Goal: Task Accomplishment & Management: Complete application form

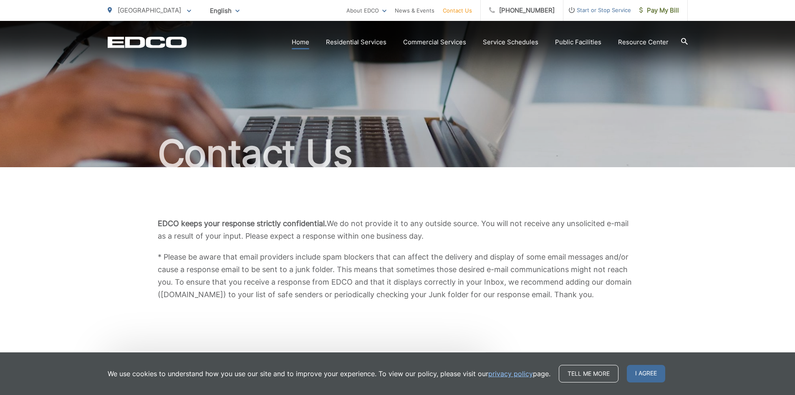
click at [302, 45] on link "Home" at bounding box center [301, 42] width 18 height 10
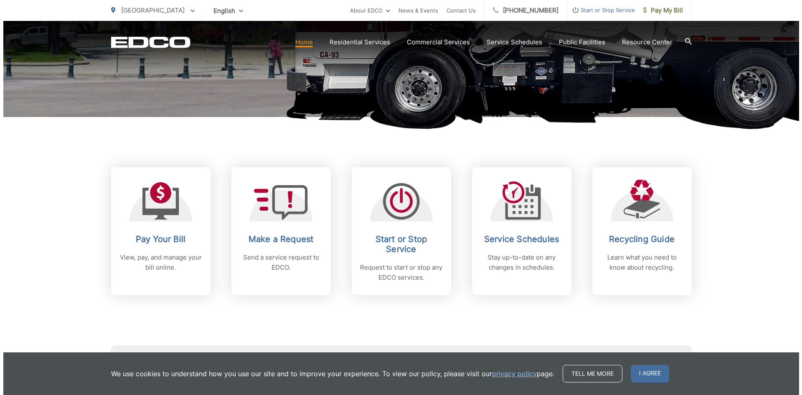
scroll to position [292, 0]
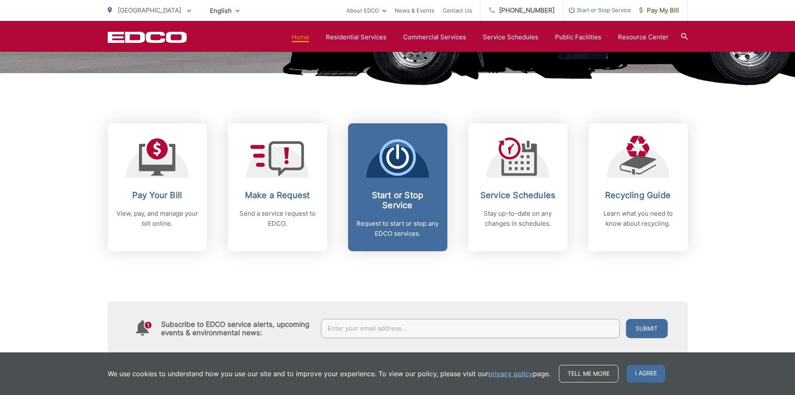
click at [403, 177] on span "Start or Stop Service Request to start or stop any EDCO services." at bounding box center [397, 187] width 99 height 128
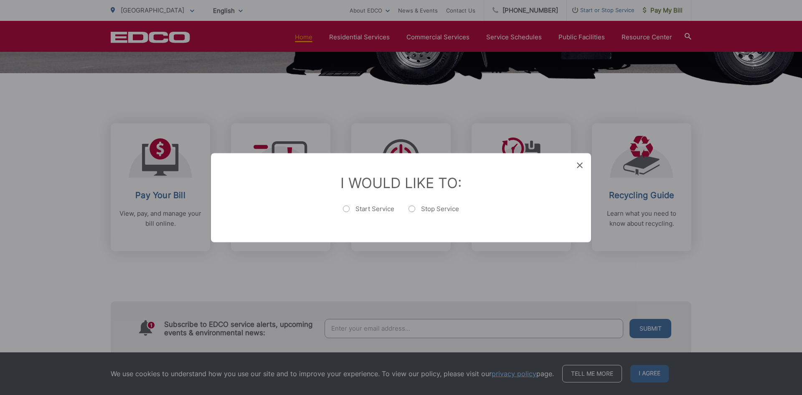
click at [410, 209] on label "Stop Service" at bounding box center [433, 212] width 51 height 17
radio input "true"
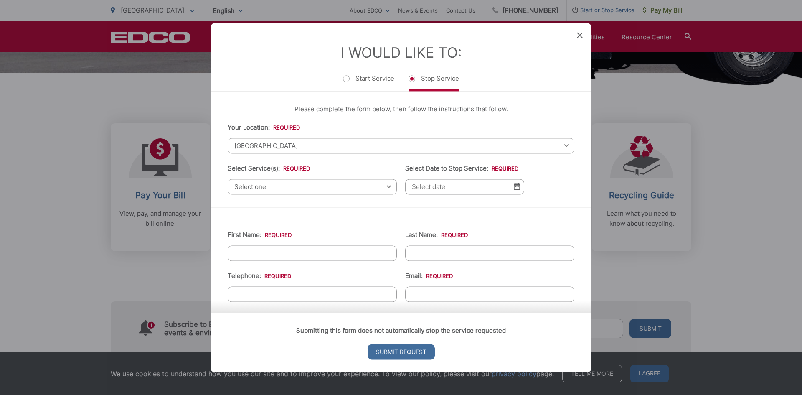
click at [384, 186] on div "Select one Select one Residential Curbside Pickup Commercial/Business Services …" at bounding box center [312, 186] width 169 height 15
click at [387, 187] on div "Select one Select one Residential Curbside Pickup Commercial/Business Services …" at bounding box center [312, 186] width 169 height 15
click at [285, 147] on span "[GEOGRAPHIC_DATA]" at bounding box center [401, 145] width 347 height 15
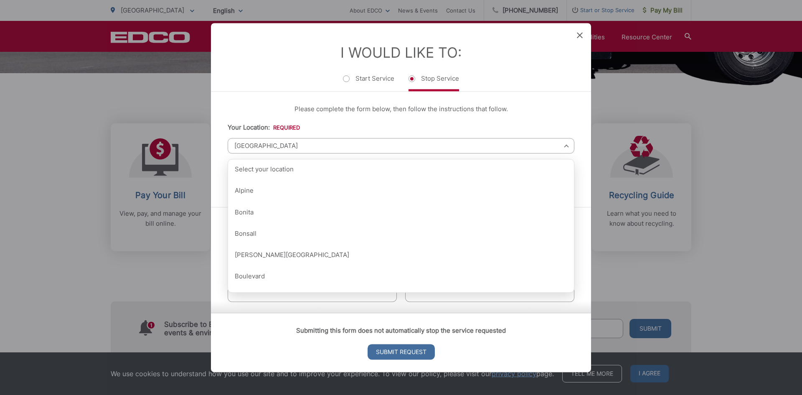
click at [324, 141] on span "[GEOGRAPHIC_DATA]" at bounding box center [401, 145] width 347 height 15
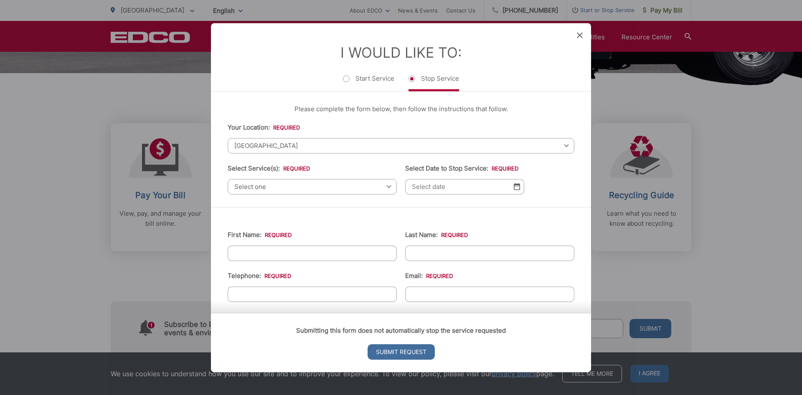
click at [323, 143] on span "[GEOGRAPHIC_DATA]" at bounding box center [401, 145] width 347 height 15
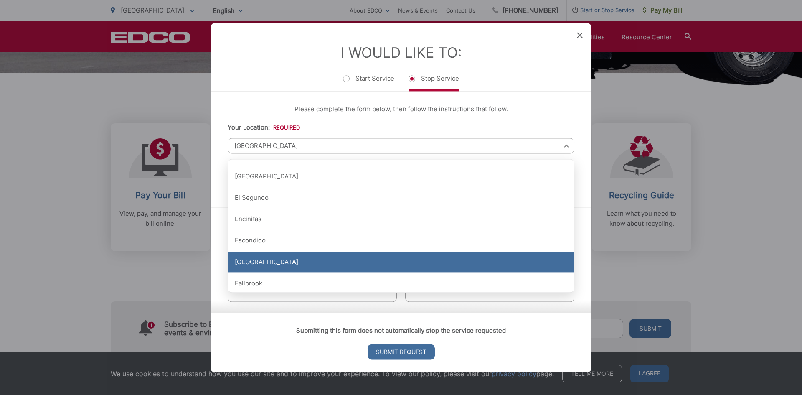
click at [291, 260] on div "[GEOGRAPHIC_DATA]" at bounding box center [401, 261] width 346 height 21
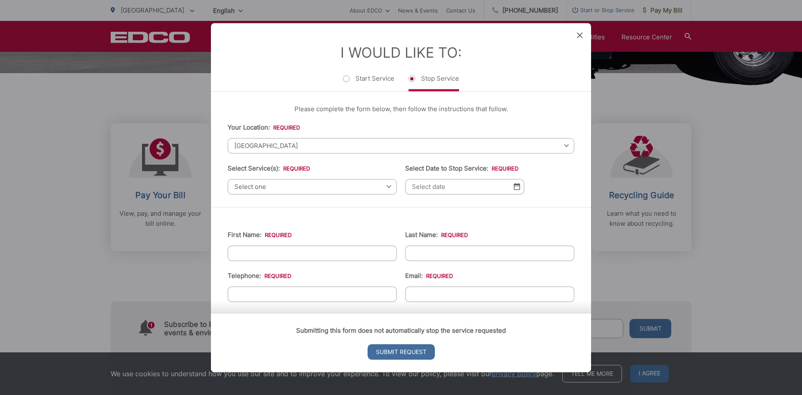
click at [358, 182] on span "Select one" at bounding box center [312, 186] width 169 height 15
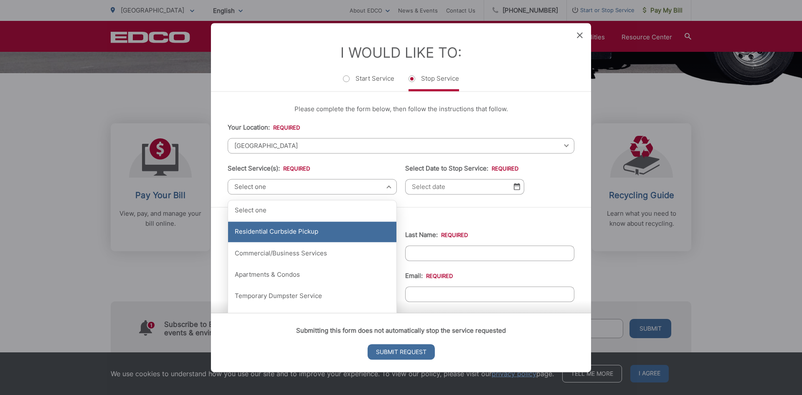
click at [296, 232] on div "Residential Curbside Pickup" at bounding box center [312, 231] width 168 height 21
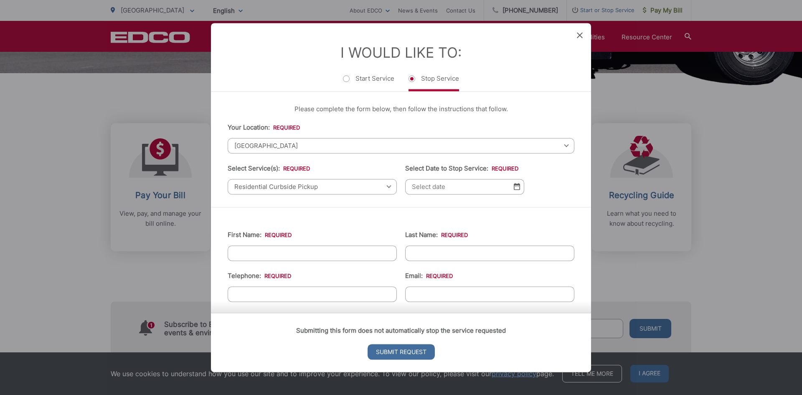
click at [462, 187] on input "Select Date to Stop Service: *" at bounding box center [464, 186] width 119 height 15
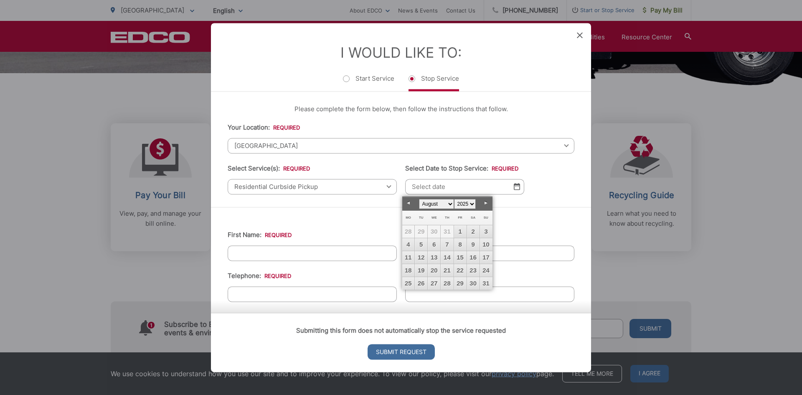
click at [451, 202] on select "January February March April May June July August September October November De…" at bounding box center [436, 204] width 35 height 10
click at [436, 232] on link "3" at bounding box center [433, 231] width 13 height 13
type input "[DATE]"
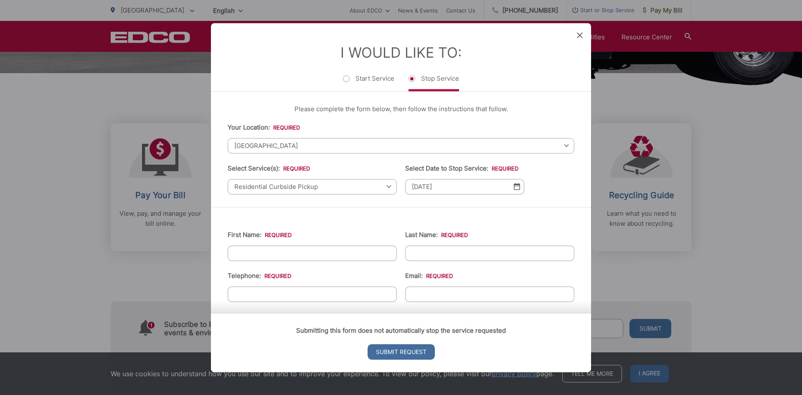
click at [325, 253] on input "First Name: *" at bounding box center [312, 252] width 169 height 15
type input "[PERSON_NAME]"
type input "Essel"
type input "[PHONE_NUMBER]"
click at [413, 293] on input "Email: *" at bounding box center [489, 293] width 169 height 15
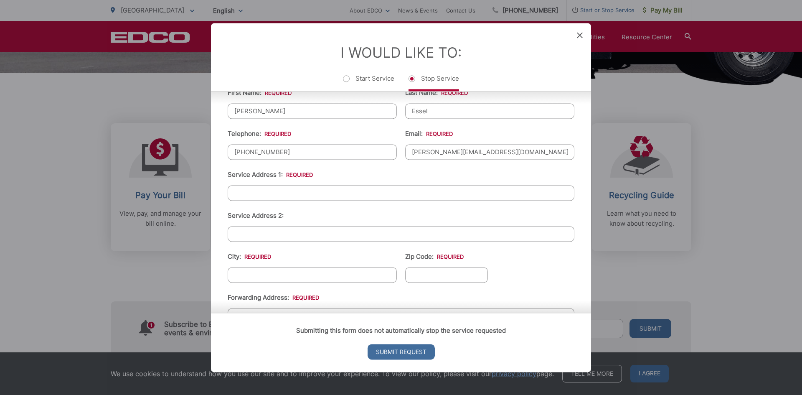
scroll to position [143, 0]
type input "[PERSON_NAME][EMAIL_ADDRESS][DOMAIN_NAME]"
click at [320, 194] on input "Service Address 1: *" at bounding box center [401, 191] width 347 height 15
type input "460 [GEOGRAPHIC_DATA] Ln"
click at [256, 270] on input "City: *" at bounding box center [312, 273] width 169 height 15
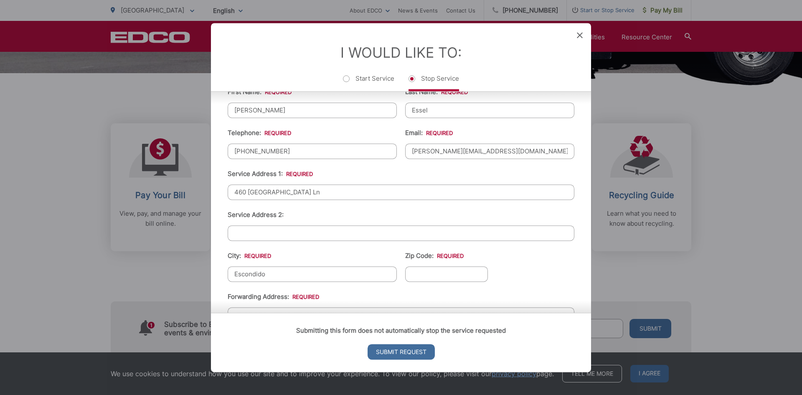
type input "Escondido"
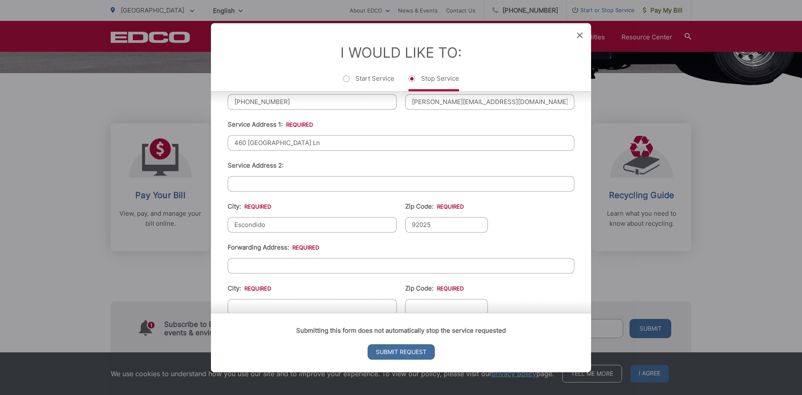
scroll to position [268, 0]
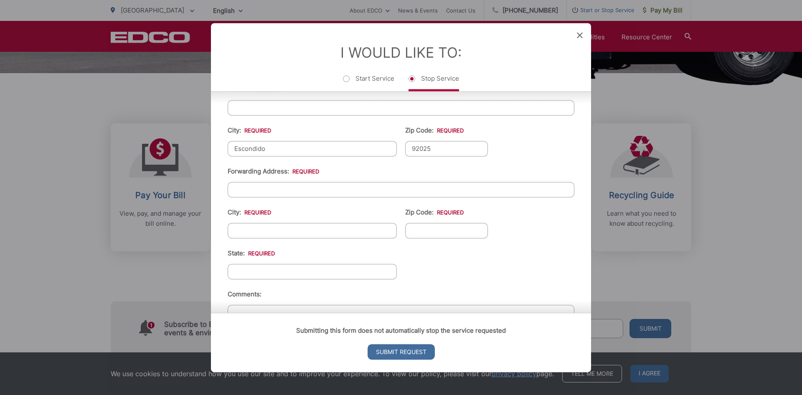
type input "92025"
click at [258, 185] on input "Forwarding Address: *" at bounding box center [401, 189] width 347 height 15
type input "[STREET_ADDRESS]"
click at [237, 231] on input "City: *" at bounding box center [312, 230] width 169 height 15
type input "Lagrange"
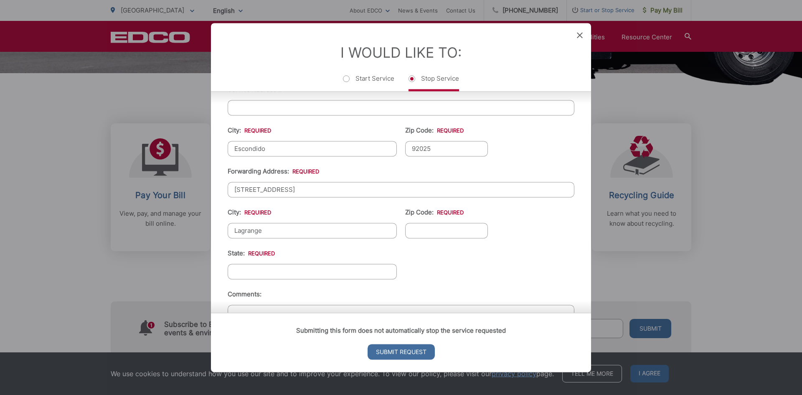
click at [412, 231] on input "Zip Code: *" at bounding box center [446, 230] width 83 height 15
type input "30241"
click at [316, 266] on input "State: *" at bounding box center [312, 270] width 169 height 15
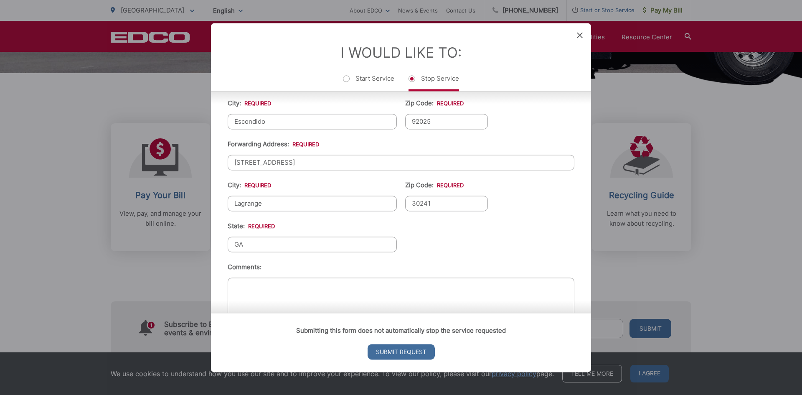
scroll to position [326, 0]
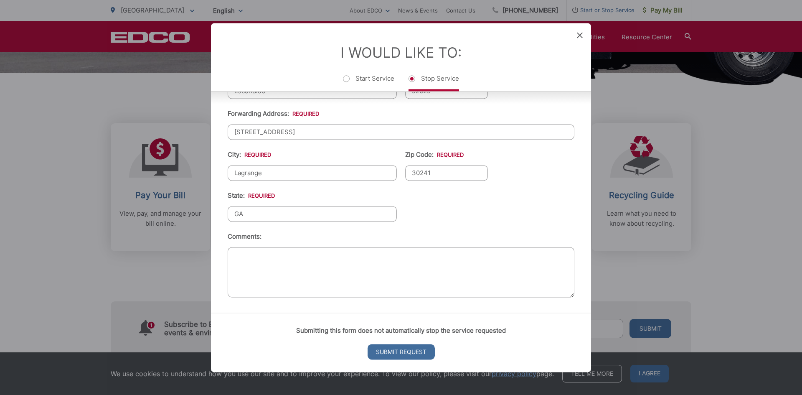
type input "GA"
click at [255, 255] on textarea "Comments:" at bounding box center [401, 272] width 347 height 50
type textarea "Moving"
click at [392, 349] on input "Submit Request" at bounding box center [400, 351] width 67 height 15
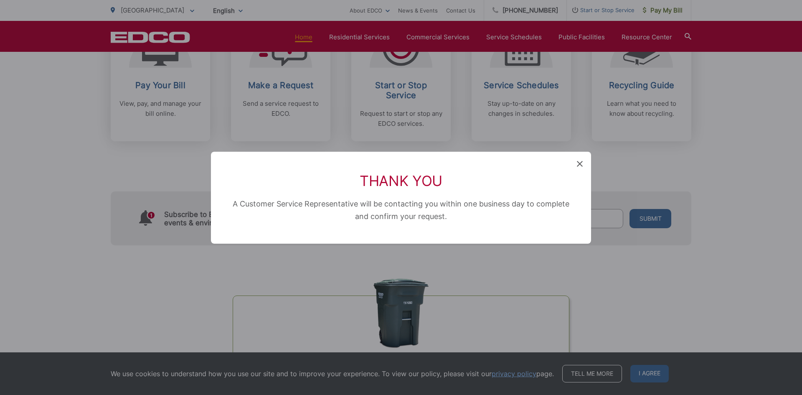
click at [578, 163] on icon at bounding box center [580, 164] width 6 height 6
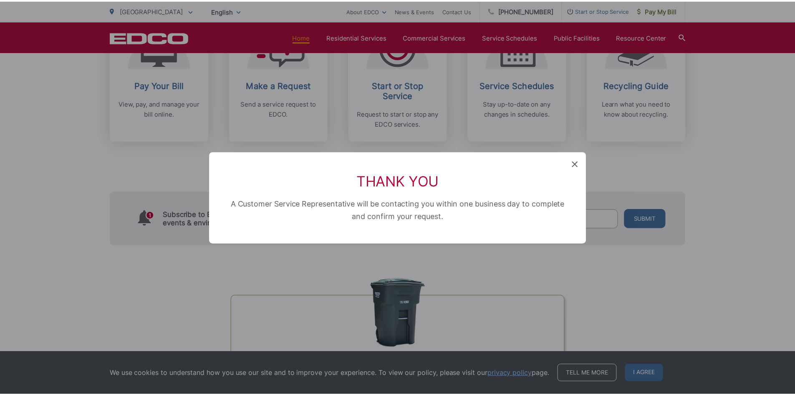
scroll to position [292, 0]
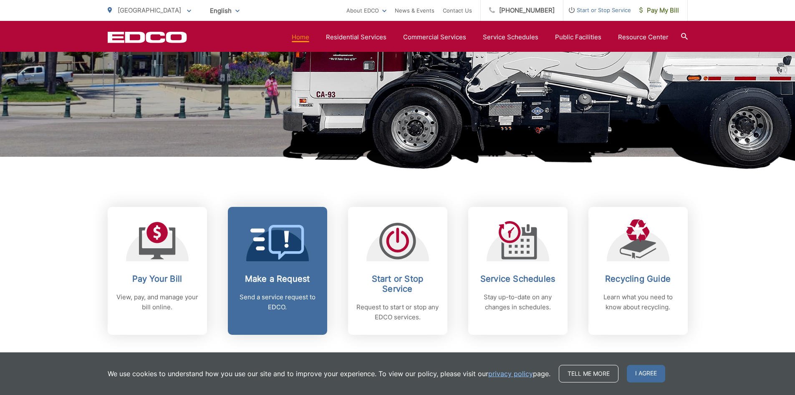
scroll to position [334, 0]
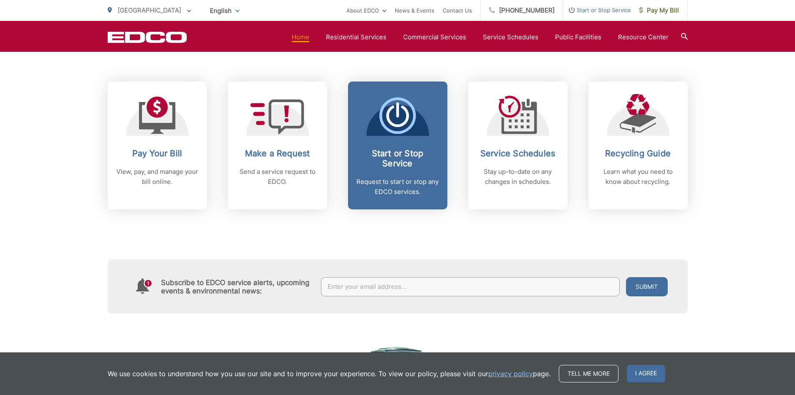
click at [400, 133] on icon at bounding box center [397, 115] width 37 height 37
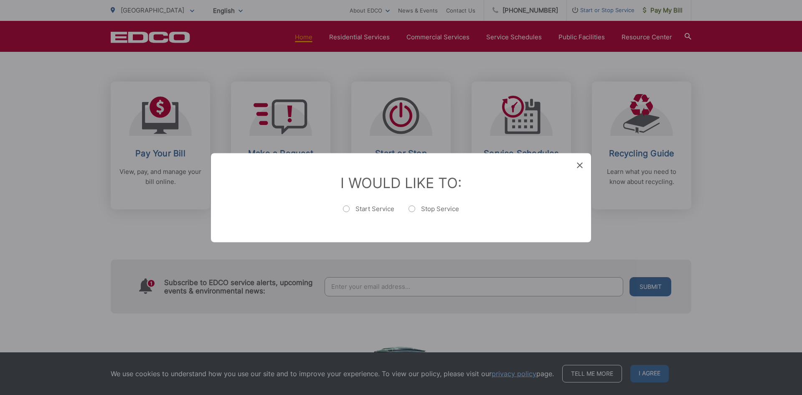
click at [346, 210] on label "Start Service" at bounding box center [368, 212] width 51 height 17
radio input "true"
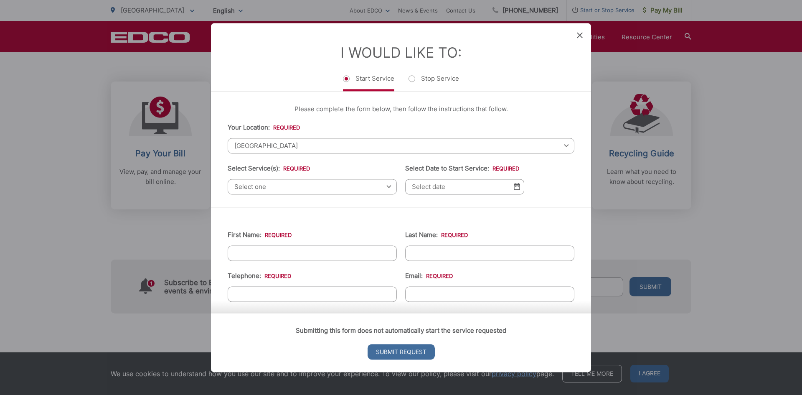
click at [576, 35] on div "I Would Like To: Start Service Stop Service" at bounding box center [401, 57] width 380 height 68
click at [581, 34] on icon at bounding box center [580, 35] width 6 height 6
